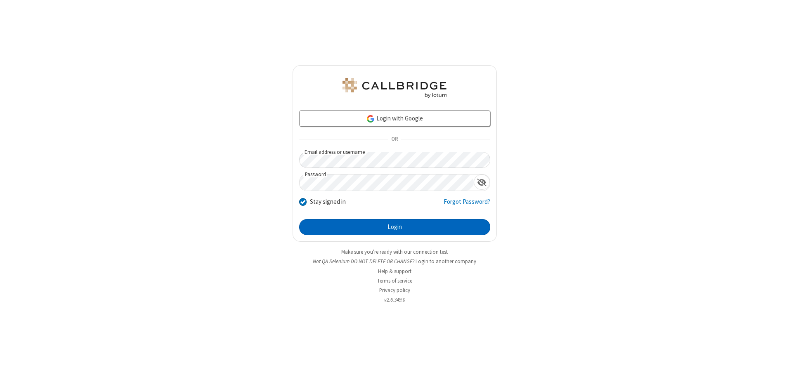
click at [395, 227] on button "Login" at bounding box center [394, 227] width 191 height 17
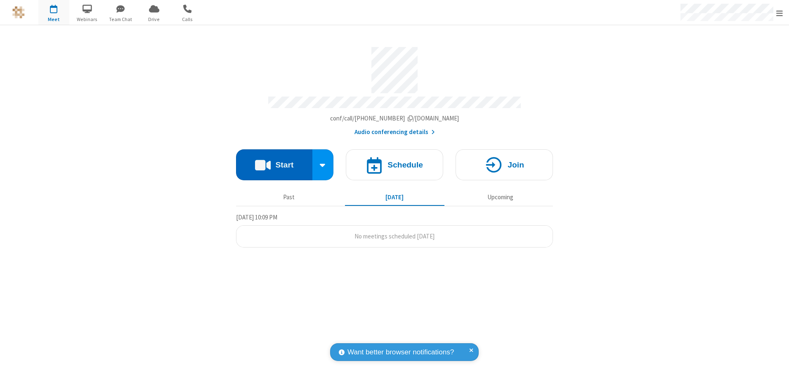
click at [274, 162] on button "Start" at bounding box center [274, 164] width 76 height 31
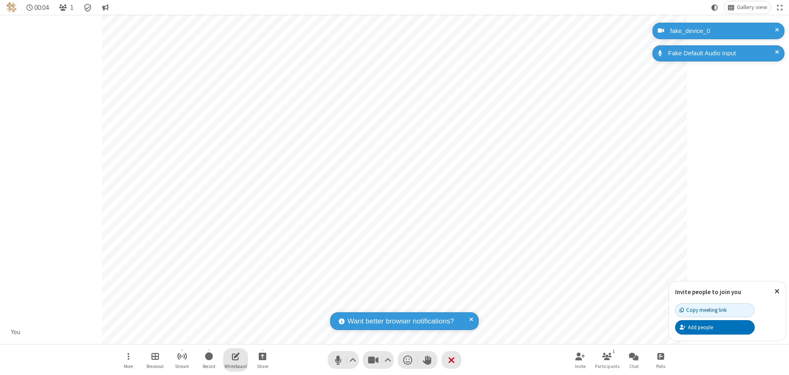
click at [236, 356] on span "Open shared whiteboard" at bounding box center [236, 356] width 8 height 10
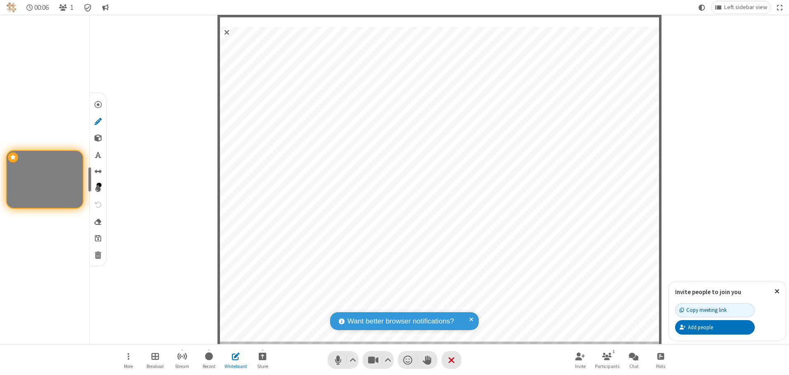
click at [97, 238] on span "Save" at bounding box center [98, 238] width 6 height 9
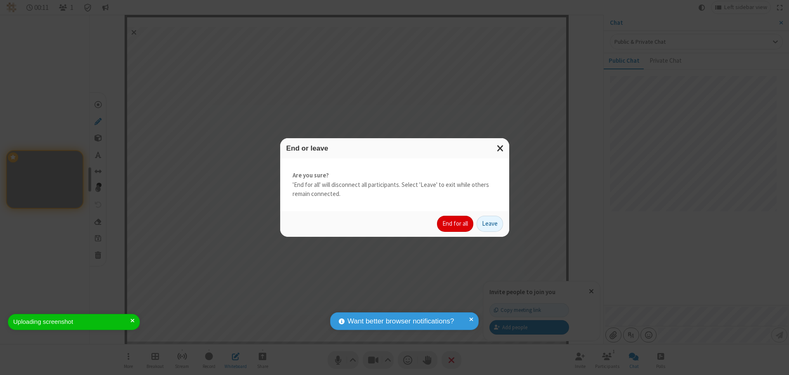
click at [456, 224] on button "End for all" at bounding box center [455, 224] width 36 height 17
